Goal: Communication & Community: Participate in discussion

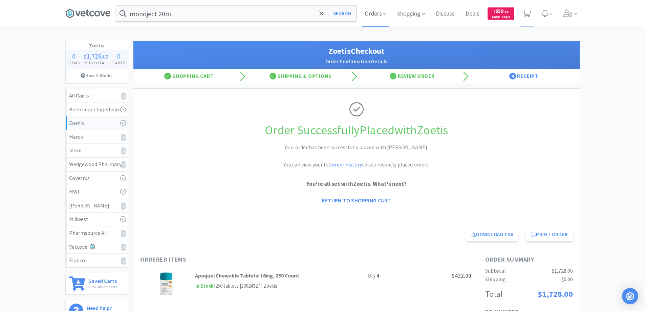
click at [368, 12] on span "Orders" at bounding box center [375, 13] width 27 height 27
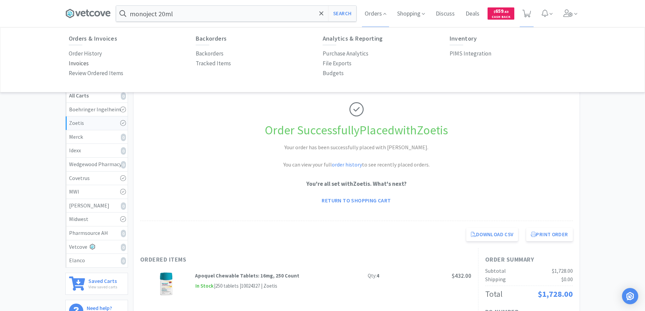
click at [75, 63] on p "Invoices" at bounding box center [79, 63] width 20 height 9
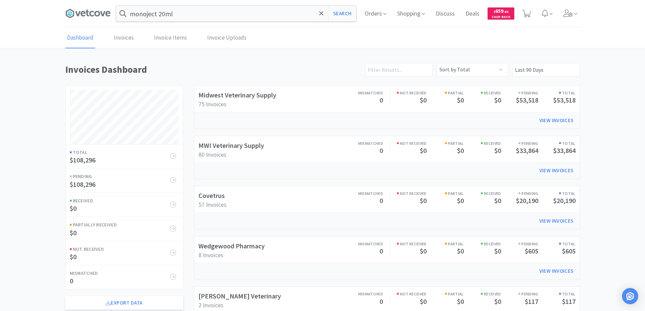
scroll to position [275, 515]
click at [122, 37] on link "Invoices" at bounding box center [123, 38] width 23 height 21
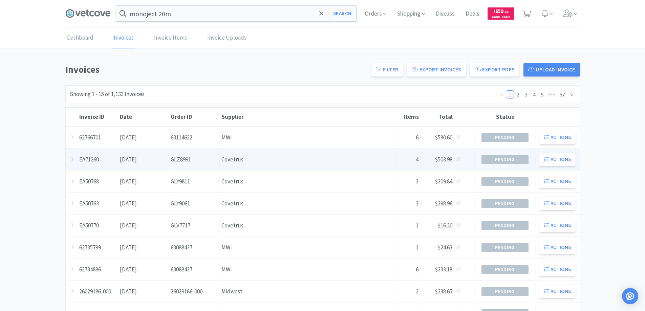
click at [266, 157] on div "Supplier Covetrus" at bounding box center [308, 159] width 177 height 17
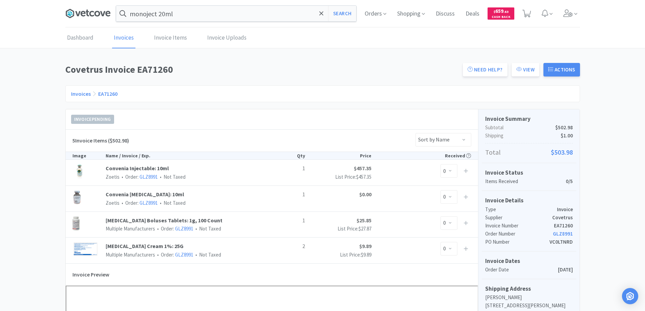
click at [90, 14] on icon at bounding box center [91, 13] width 5 height 5
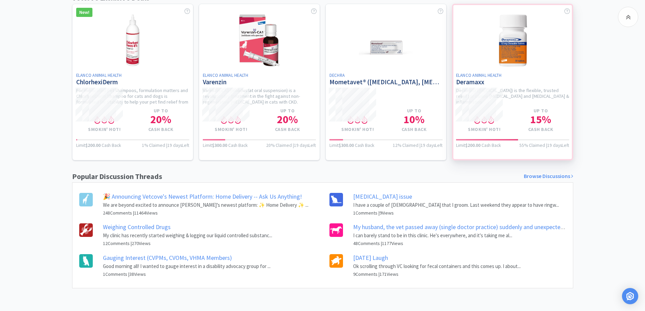
scroll to position [424, 0]
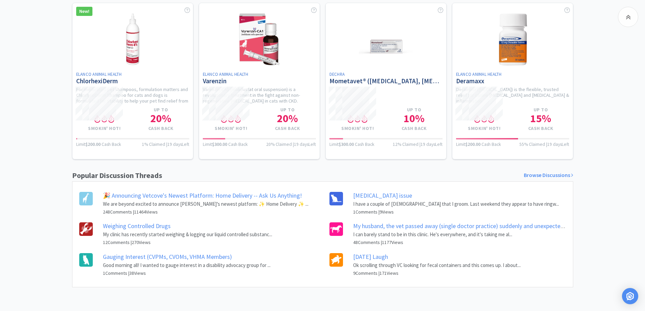
click at [366, 257] on link "Monday Laugh" at bounding box center [370, 257] width 35 height 8
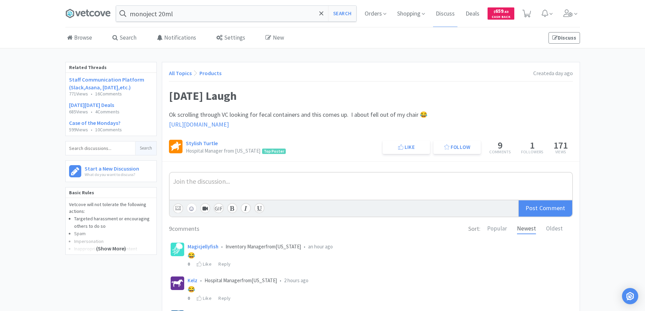
click at [224, 124] on span "https://shop.vetcove.com/react/search/item/371830" at bounding box center [199, 125] width 60 height 8
click at [83, 122] on link "Case of the Mondays?" at bounding box center [94, 123] width 51 height 7
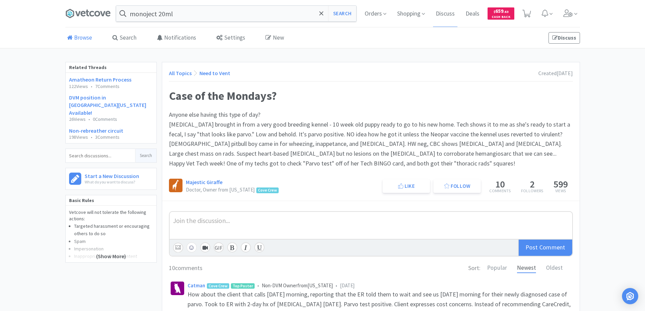
click at [87, 38] on link "Browse" at bounding box center [79, 38] width 28 height 21
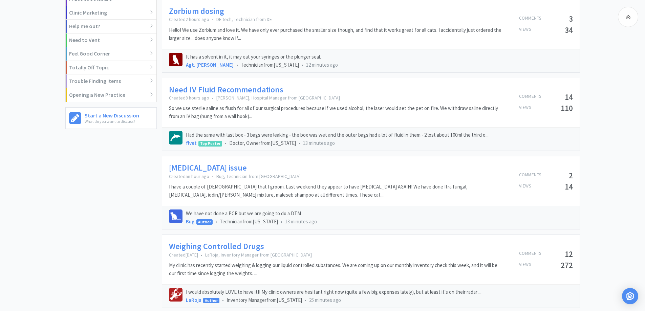
scroll to position [271, 0]
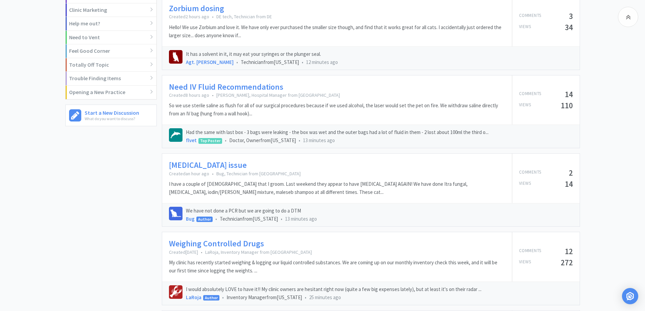
click at [199, 164] on link "Ringworm issue" at bounding box center [208, 166] width 78 height 10
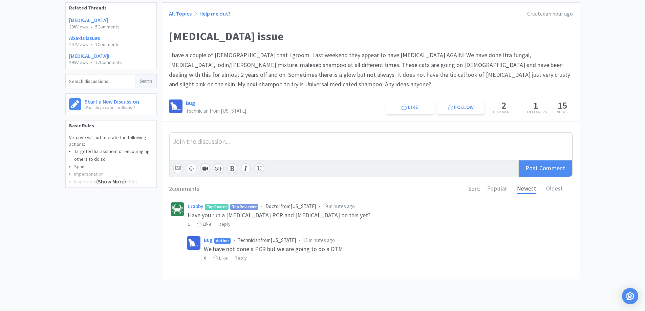
scroll to position [60, 0]
click at [181, 12] on link "All Topics" at bounding box center [180, 13] width 23 height 7
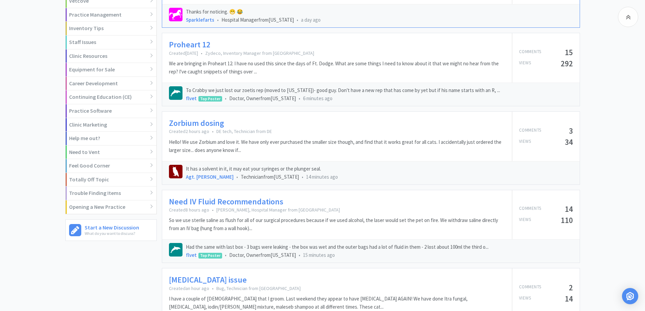
scroll to position [162, 0]
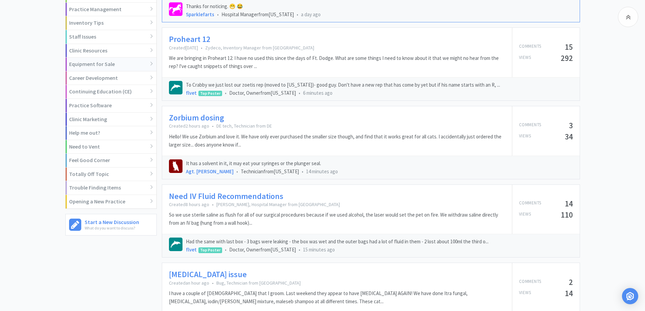
click at [129, 63] on div "Equipment for Sale" at bounding box center [111, 65] width 91 height 14
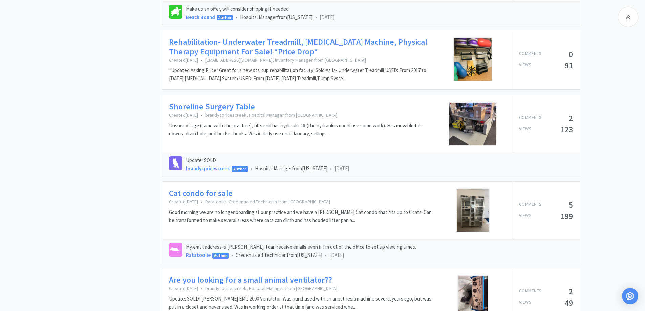
scroll to position [508, 0]
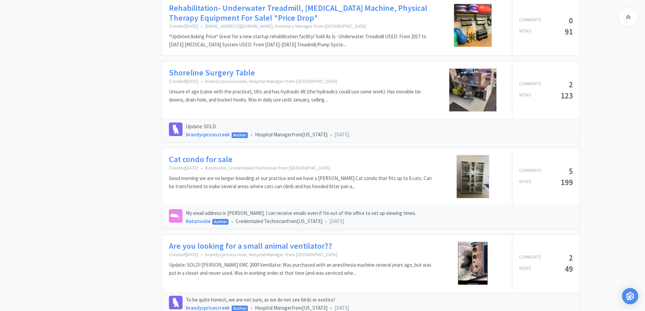
click at [477, 171] on img at bounding box center [473, 177] width 34 height 44
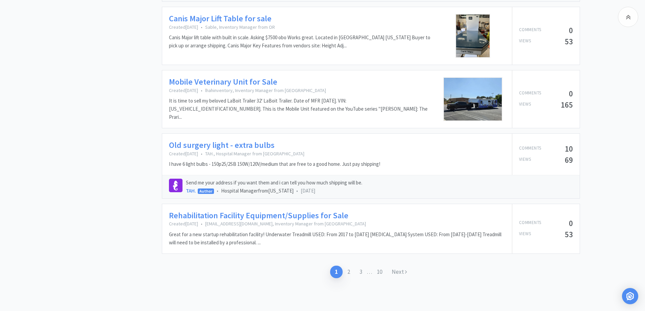
scroll to position [989, 0]
click at [347, 270] on link "2" at bounding box center [349, 271] width 12 height 13
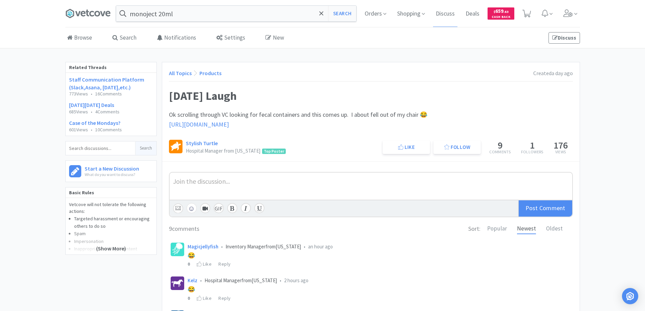
click at [229, 123] on span "https://shop.vetcove.com/react/search/item/371830" at bounding box center [199, 125] width 60 height 8
